Goal: Transaction & Acquisition: Purchase product/service

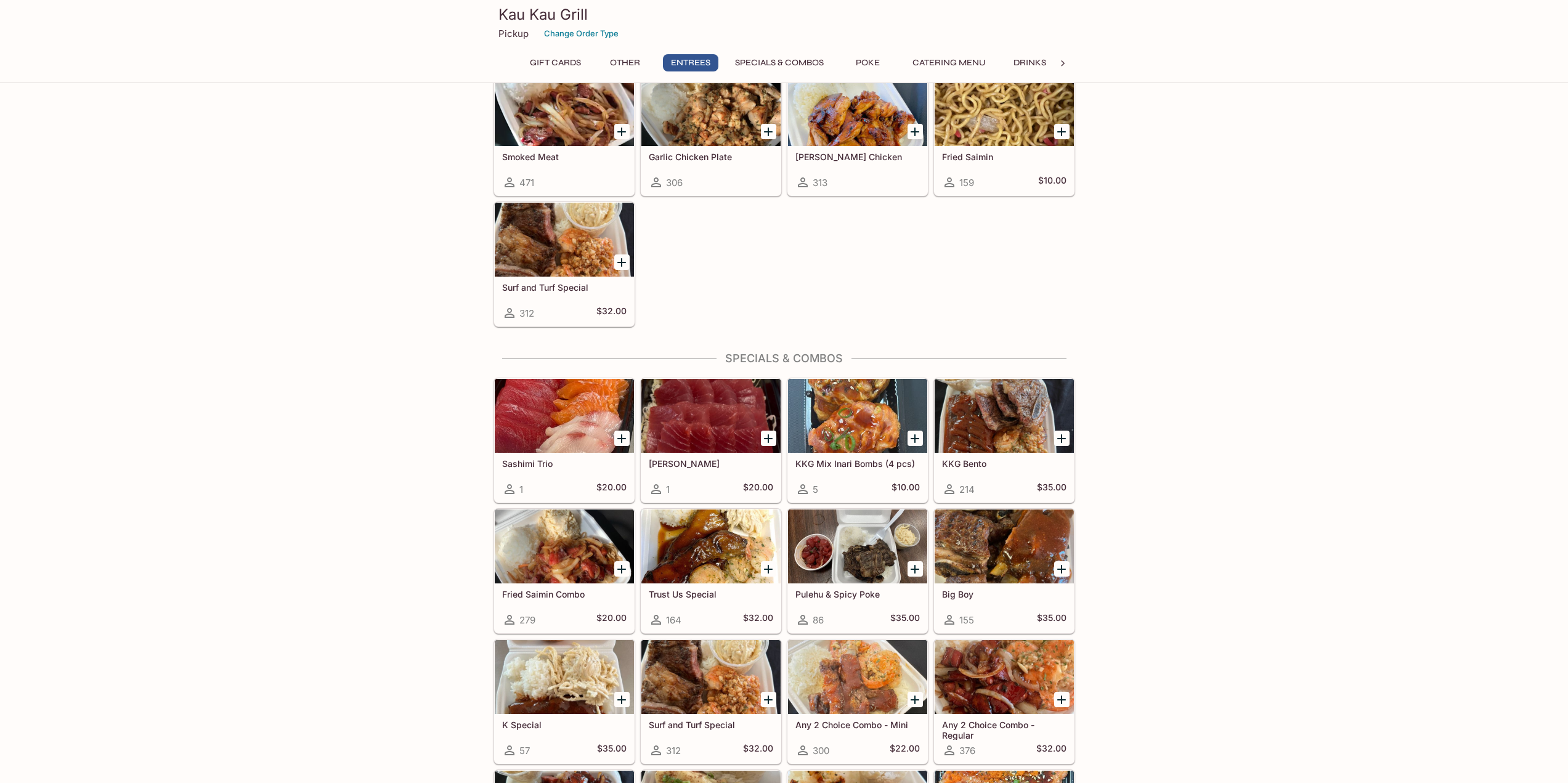
scroll to position [995, 0]
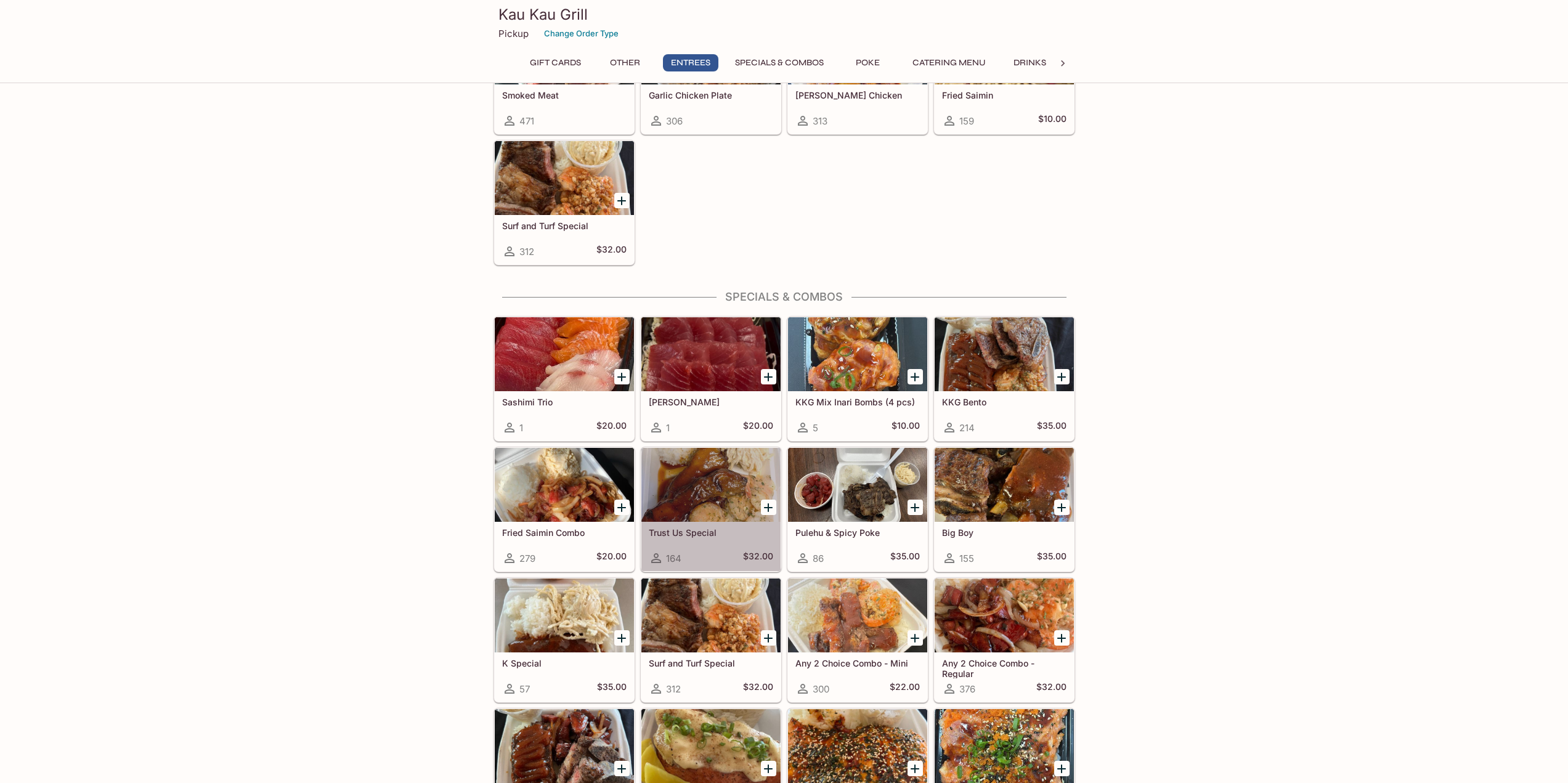
click at [696, 489] on div at bounding box center [711, 485] width 139 height 74
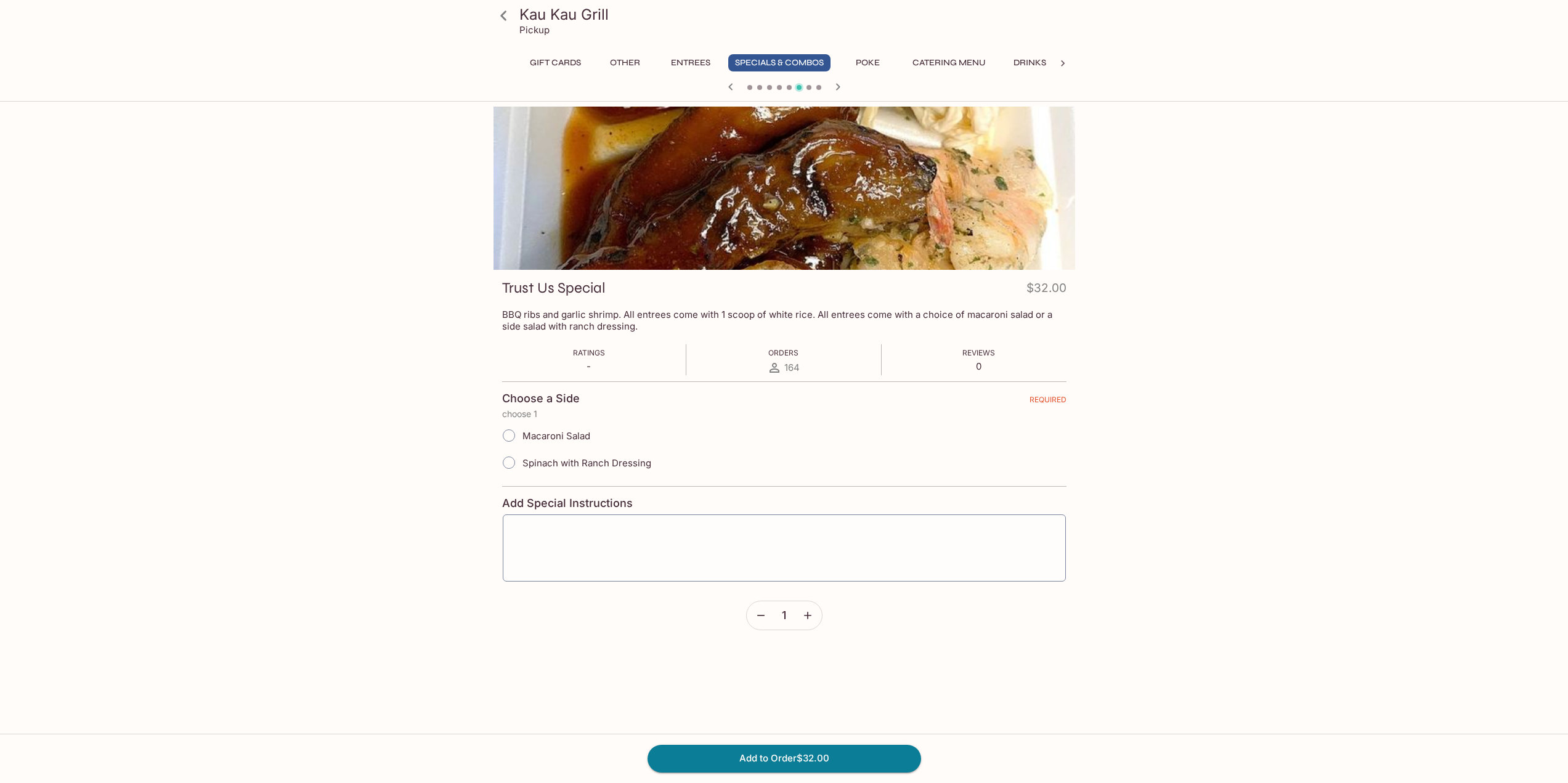
click at [742, 197] on div at bounding box center [784, 188] width 582 height 164
click at [509, 14] on icon at bounding box center [504, 15] width 21 height 21
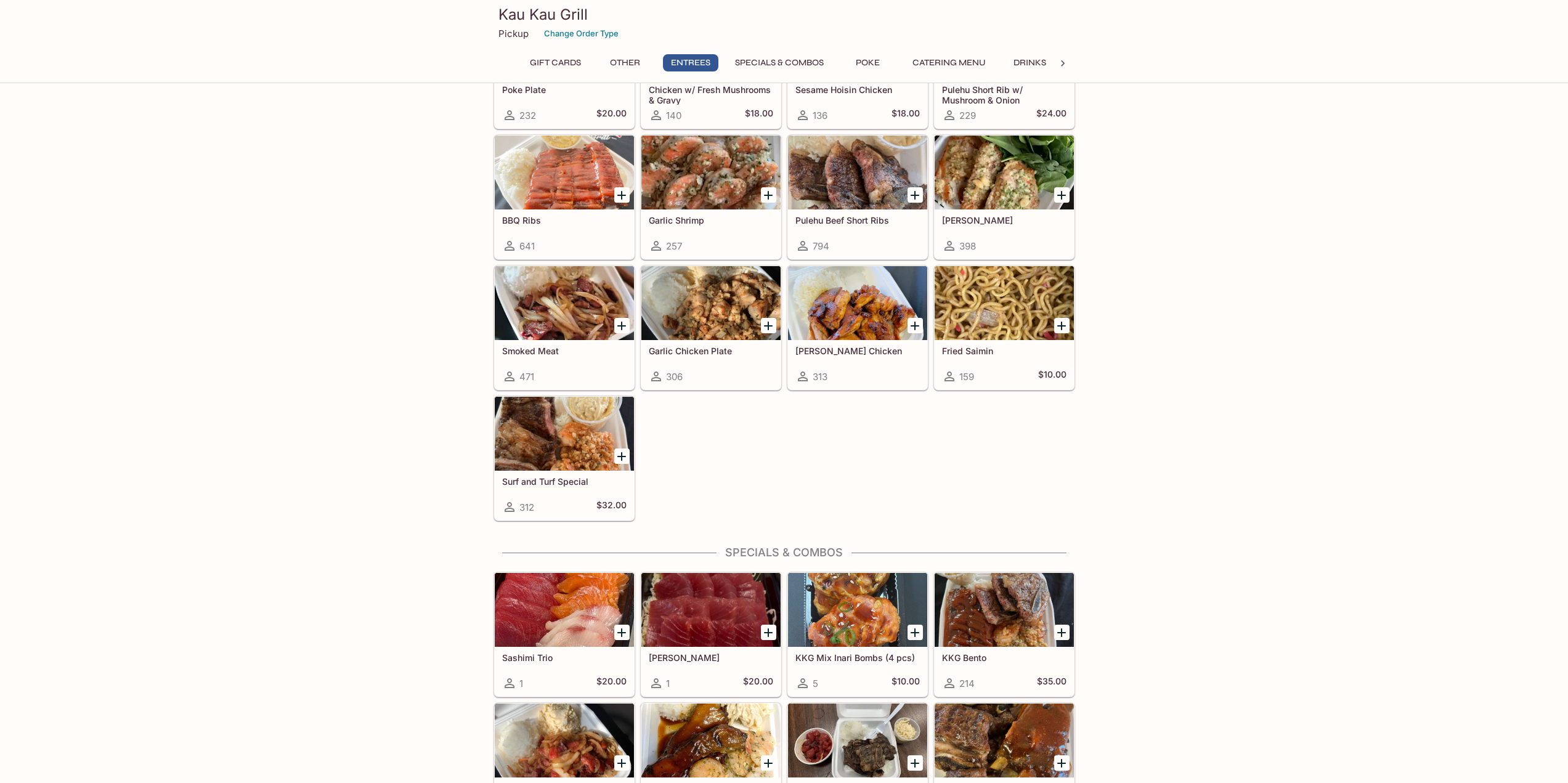
scroll to position [677, 0]
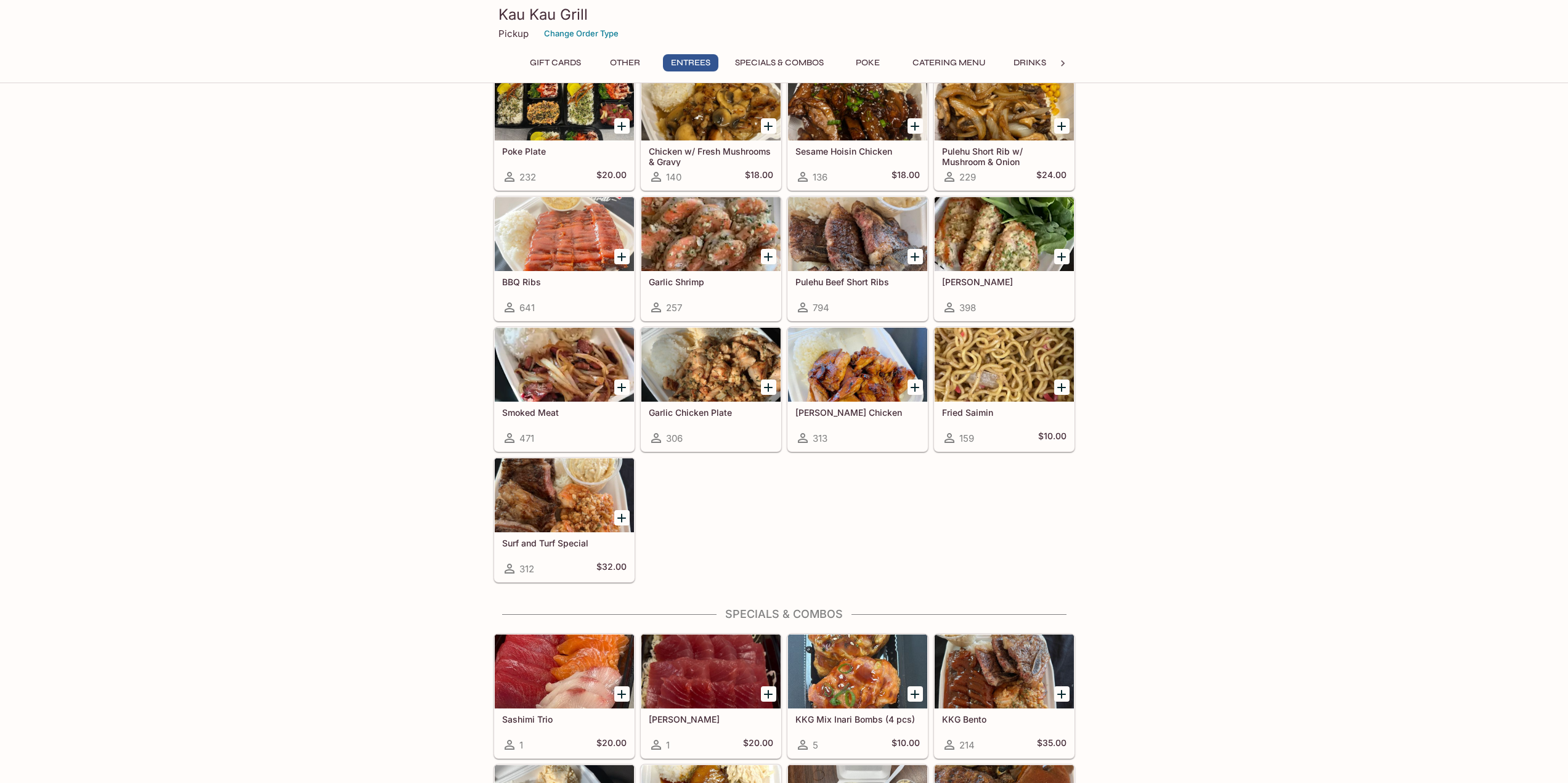
click at [1000, 206] on div at bounding box center [1004, 233] width 139 height 74
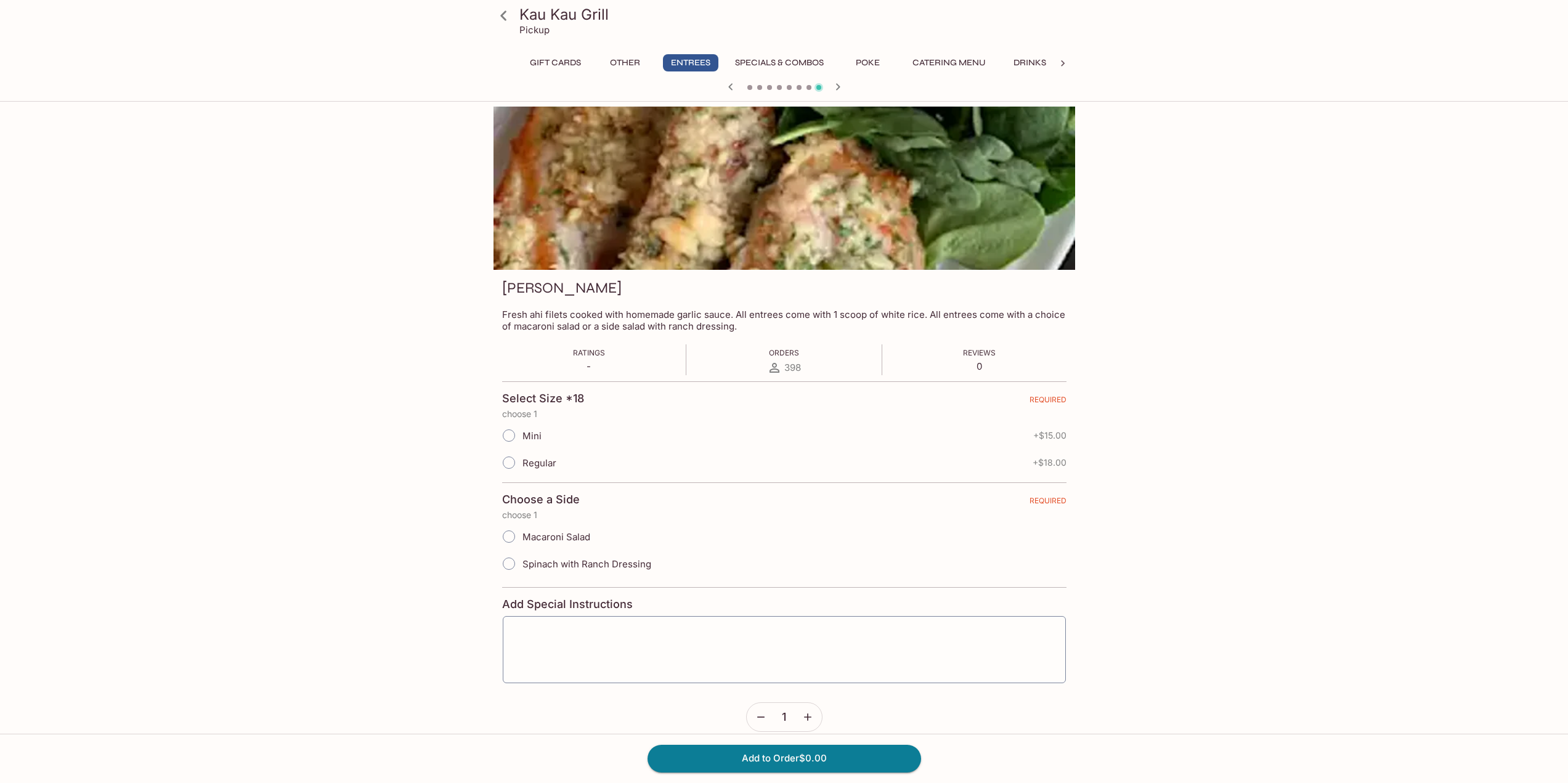
click at [511, 24] on icon at bounding box center [504, 15] width 21 height 21
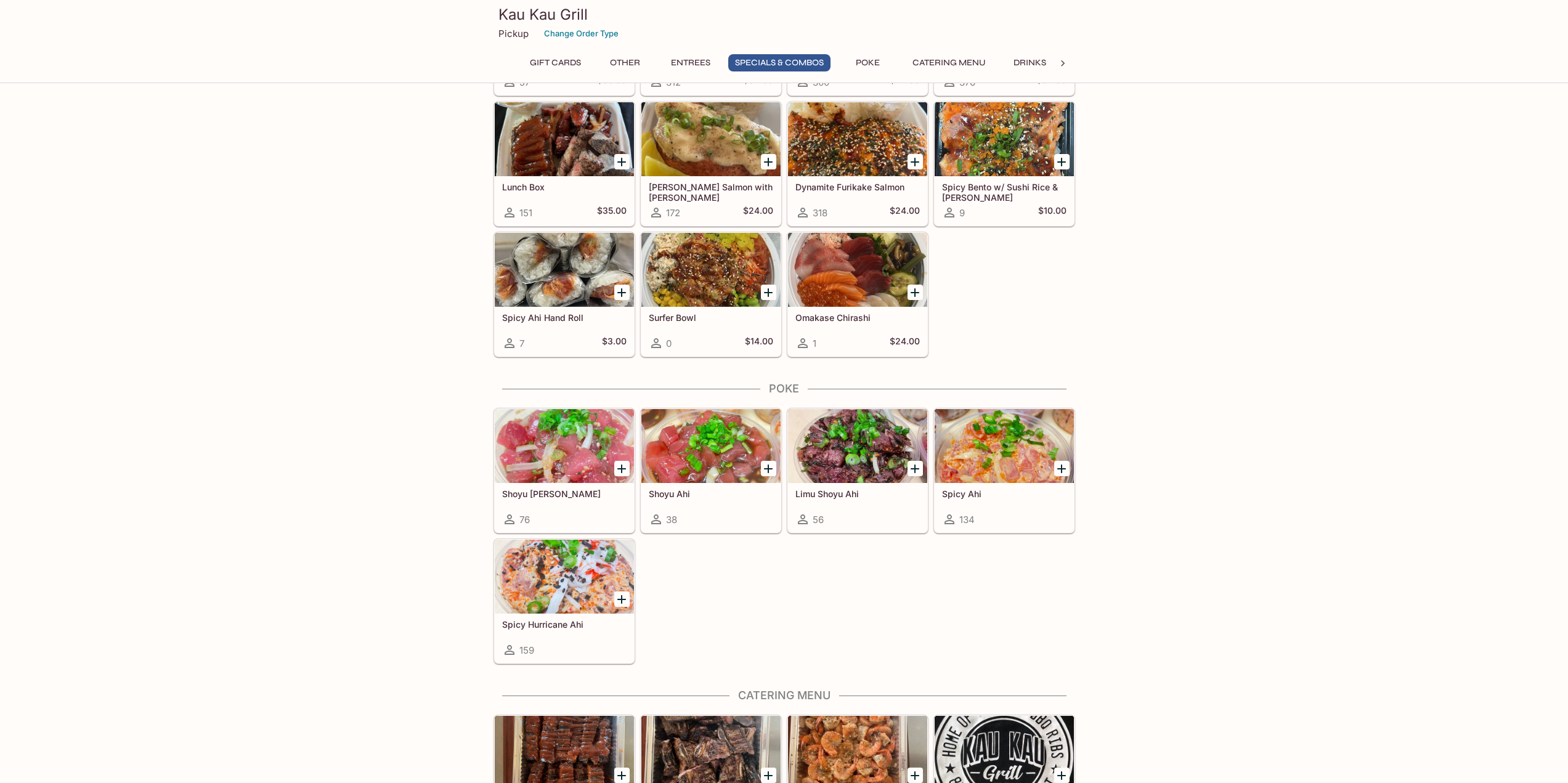
scroll to position [1479, 0]
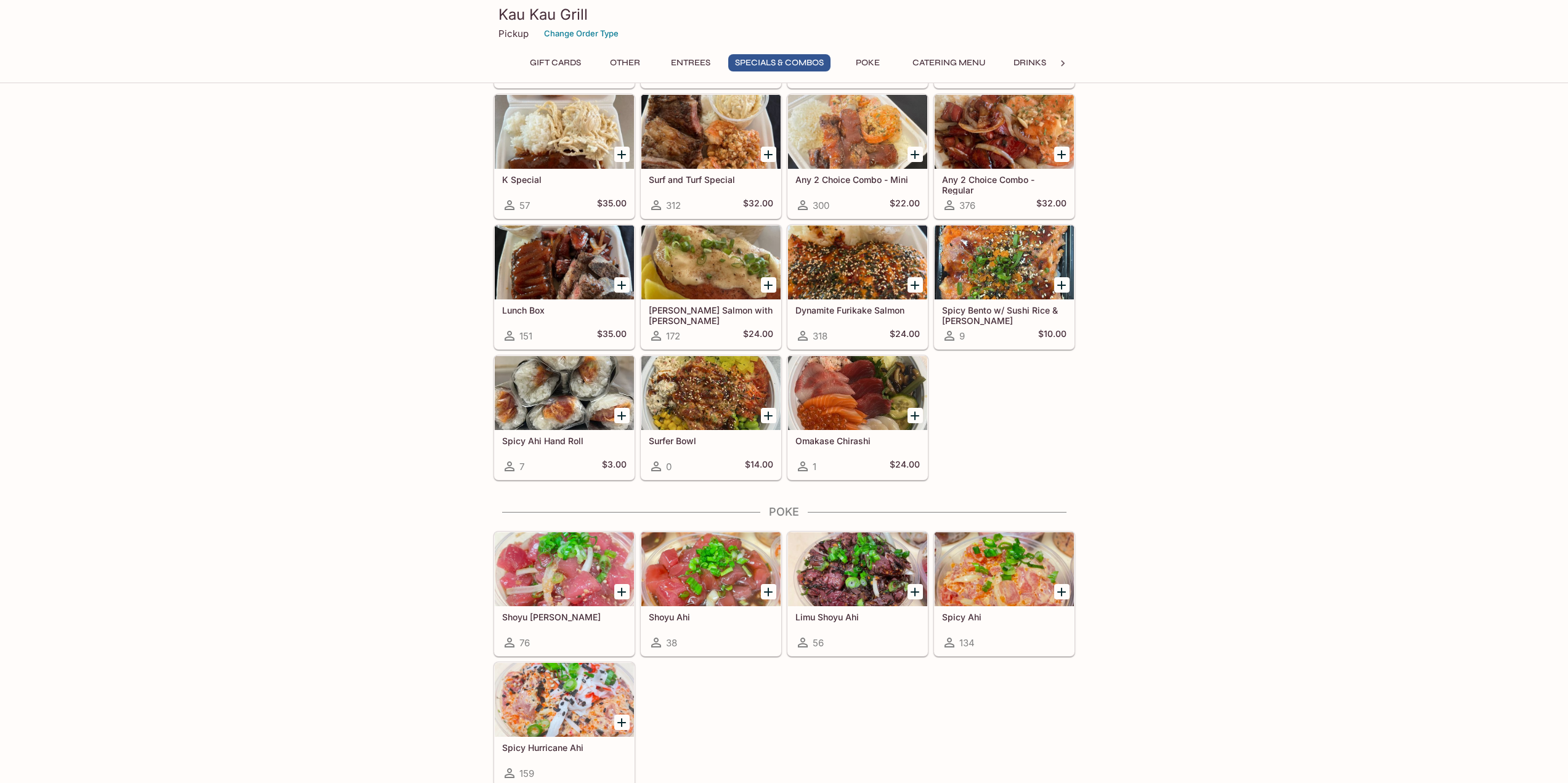
click at [551, 269] on div at bounding box center [564, 262] width 139 height 74
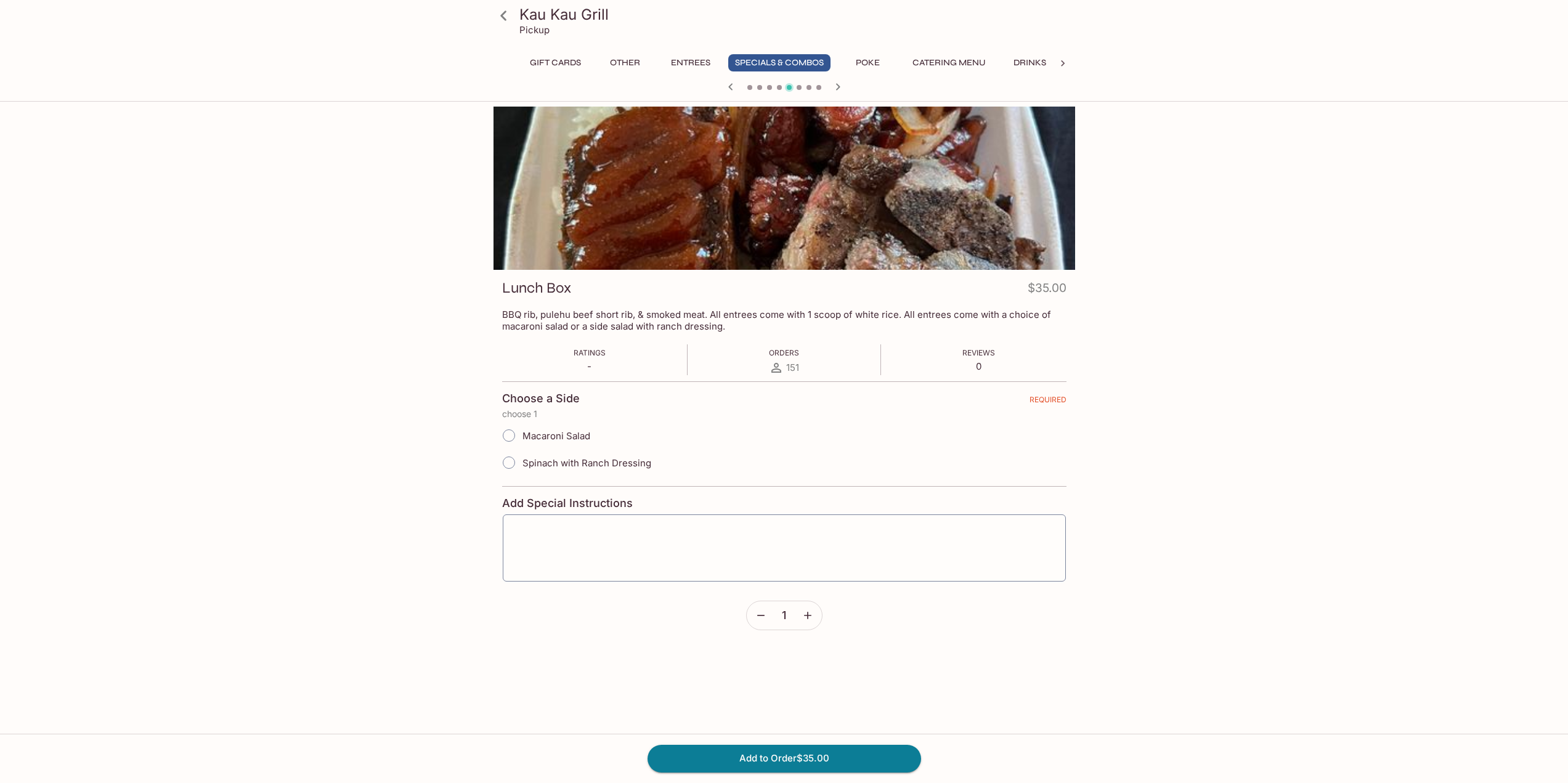
click at [499, 12] on icon at bounding box center [504, 15] width 21 height 21
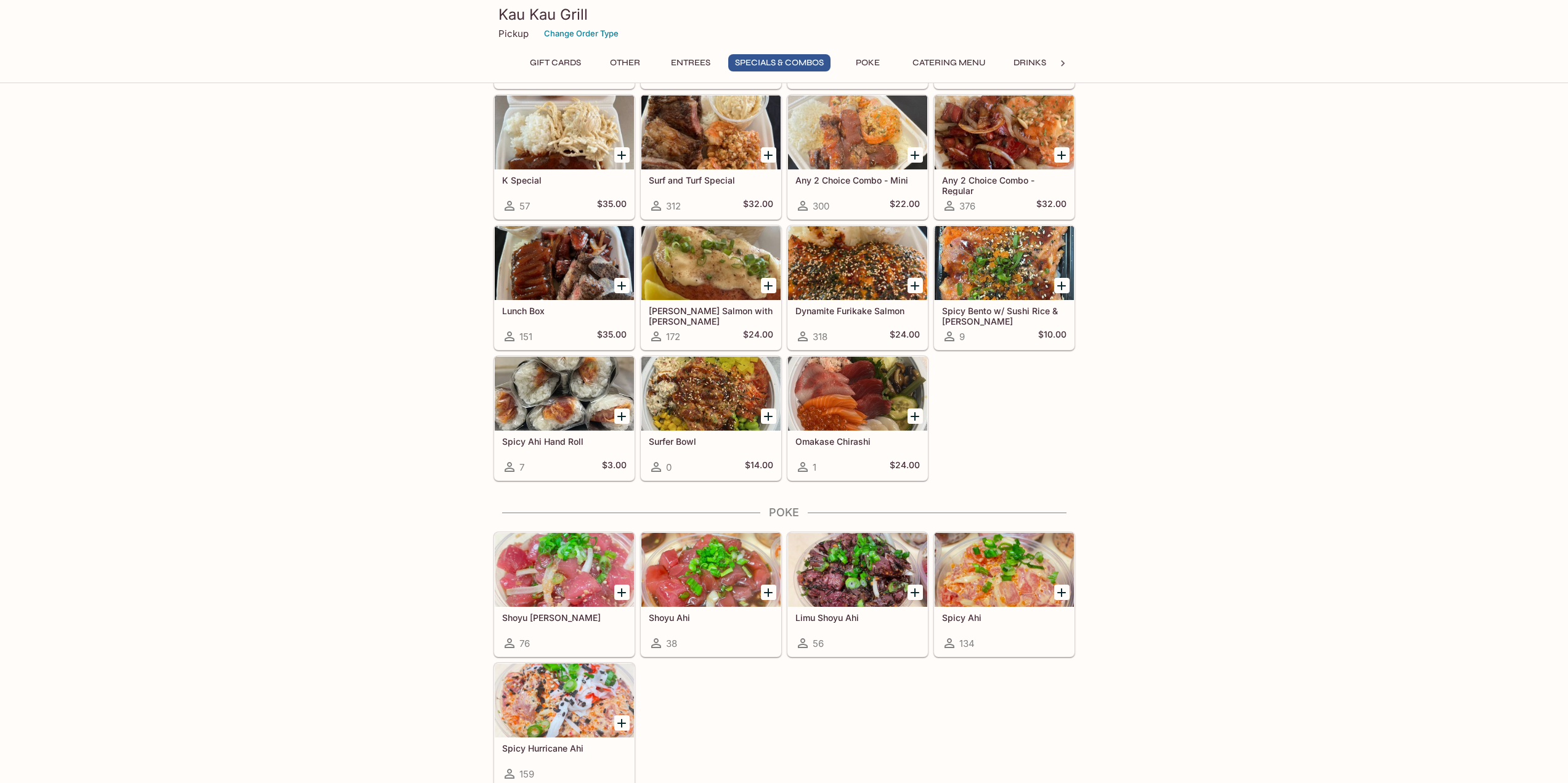
scroll to position [1479, 0]
click at [976, 246] on div at bounding box center [1004, 262] width 139 height 74
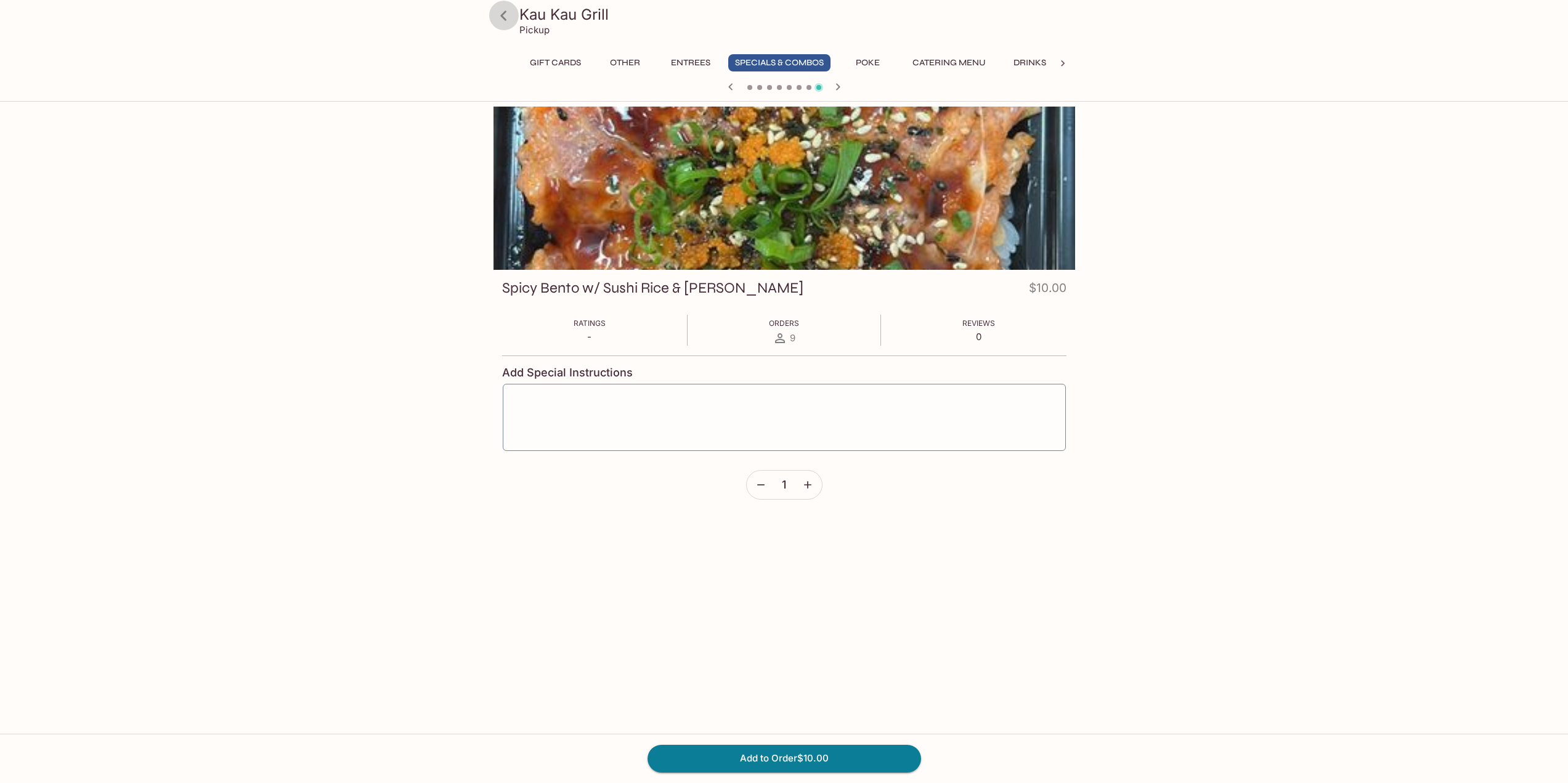
click at [500, 18] on icon at bounding box center [504, 15] width 21 height 21
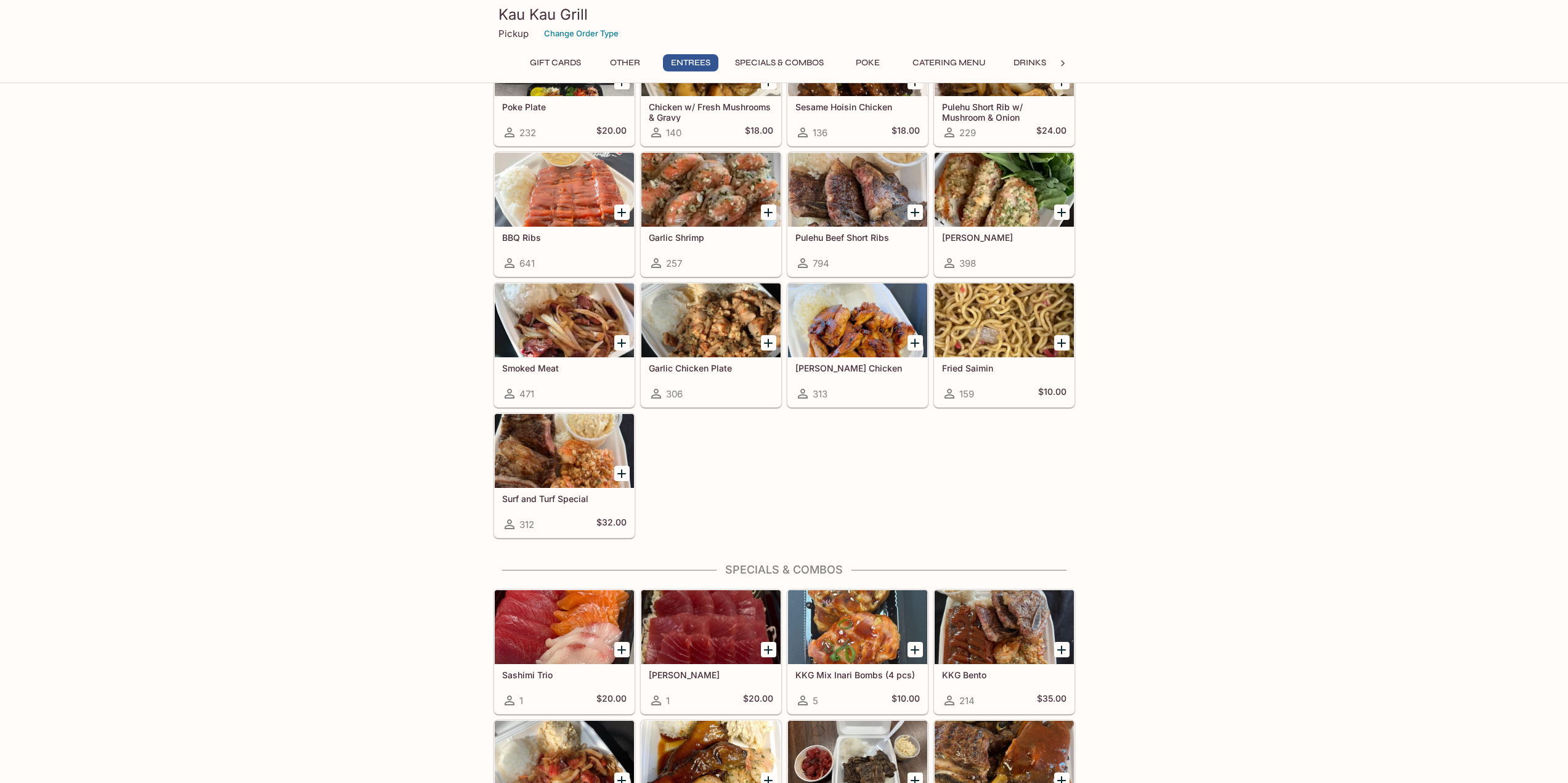
scroll to position [740, 0]
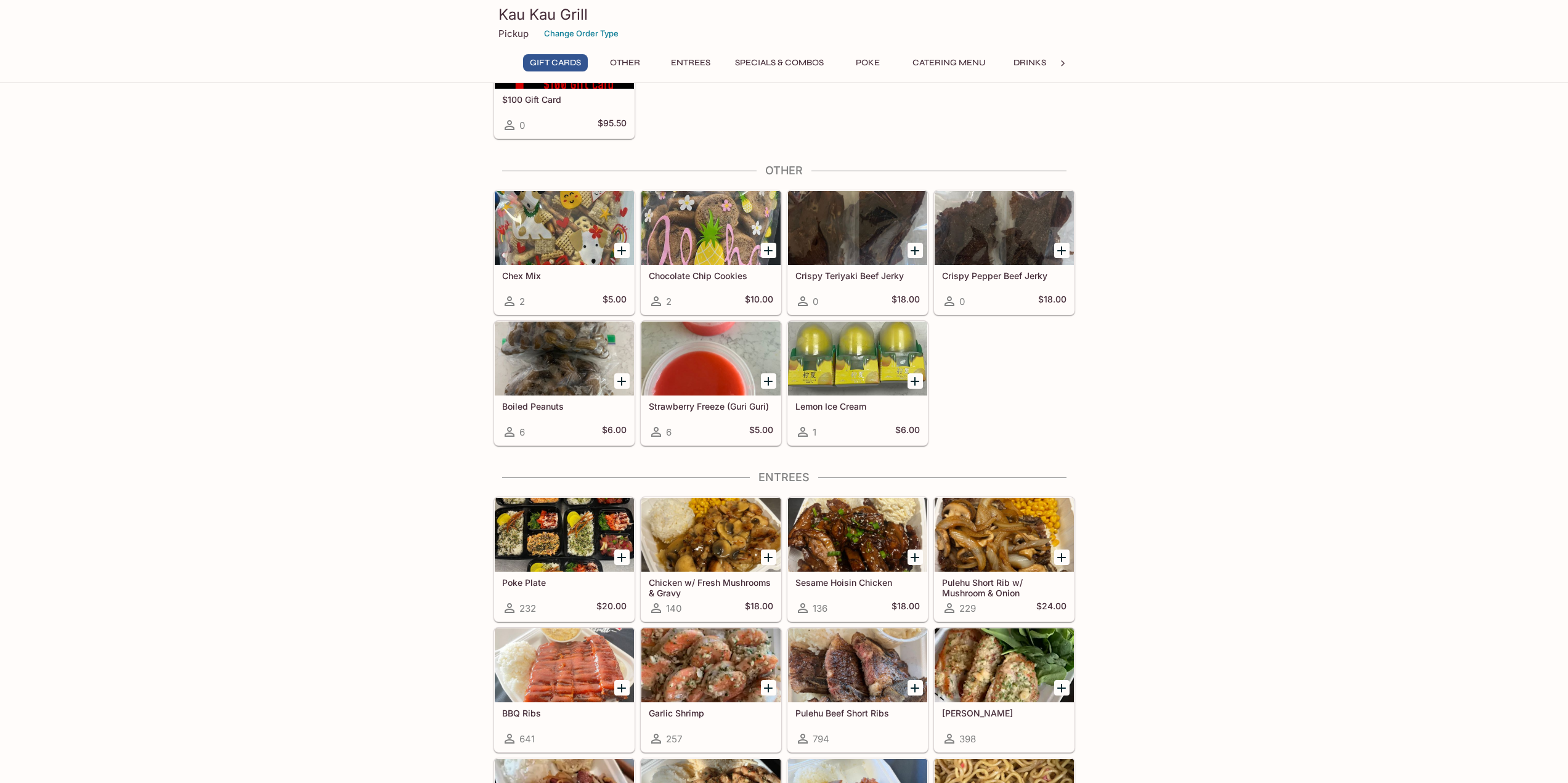
scroll to position [0, 0]
